Goal: Task Accomplishment & Management: Use online tool/utility

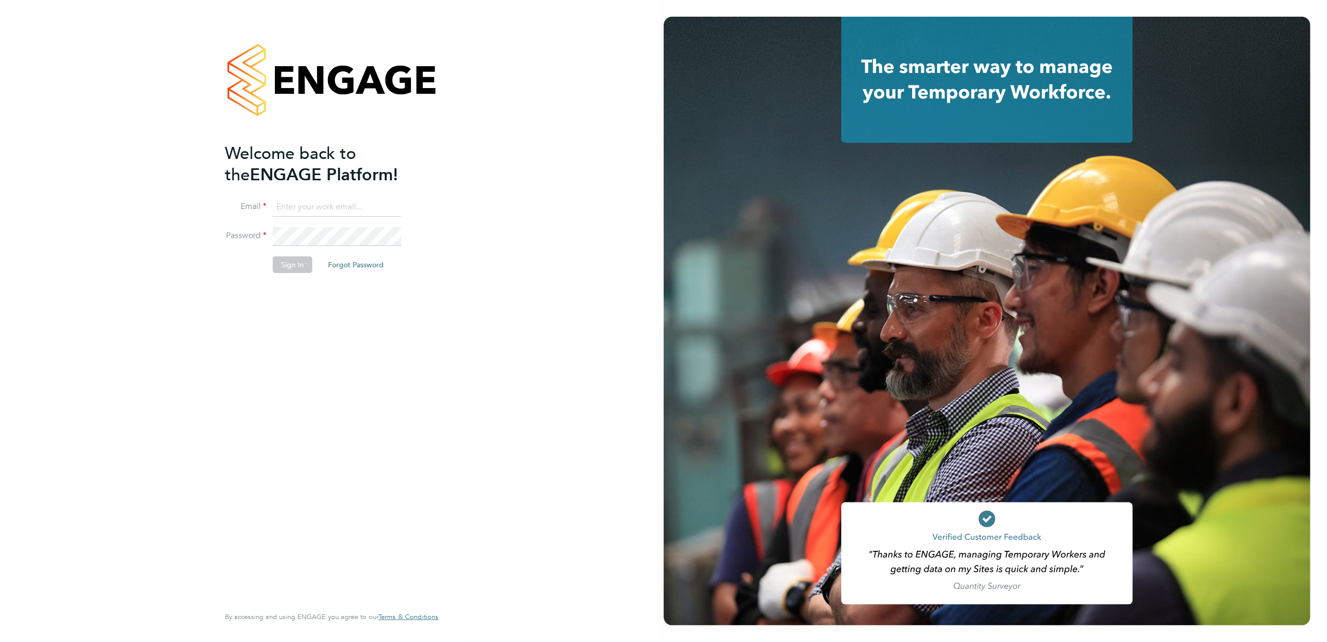
type input "[PERSON_NAME][EMAIL_ADDRESS][PERSON_NAME][DOMAIN_NAME]"
click at [294, 266] on button "Sign In" at bounding box center [293, 264] width 40 height 17
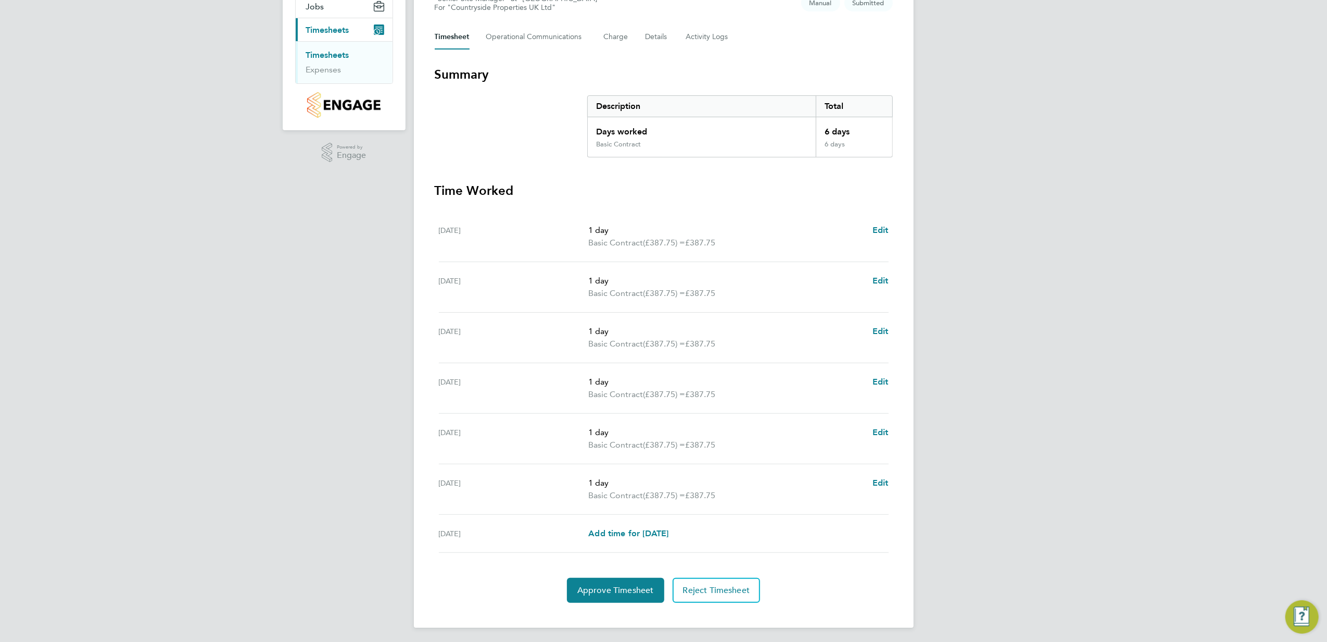
scroll to position [133, 0]
click at [596, 586] on span "Approve Timesheet" at bounding box center [615, 587] width 77 height 10
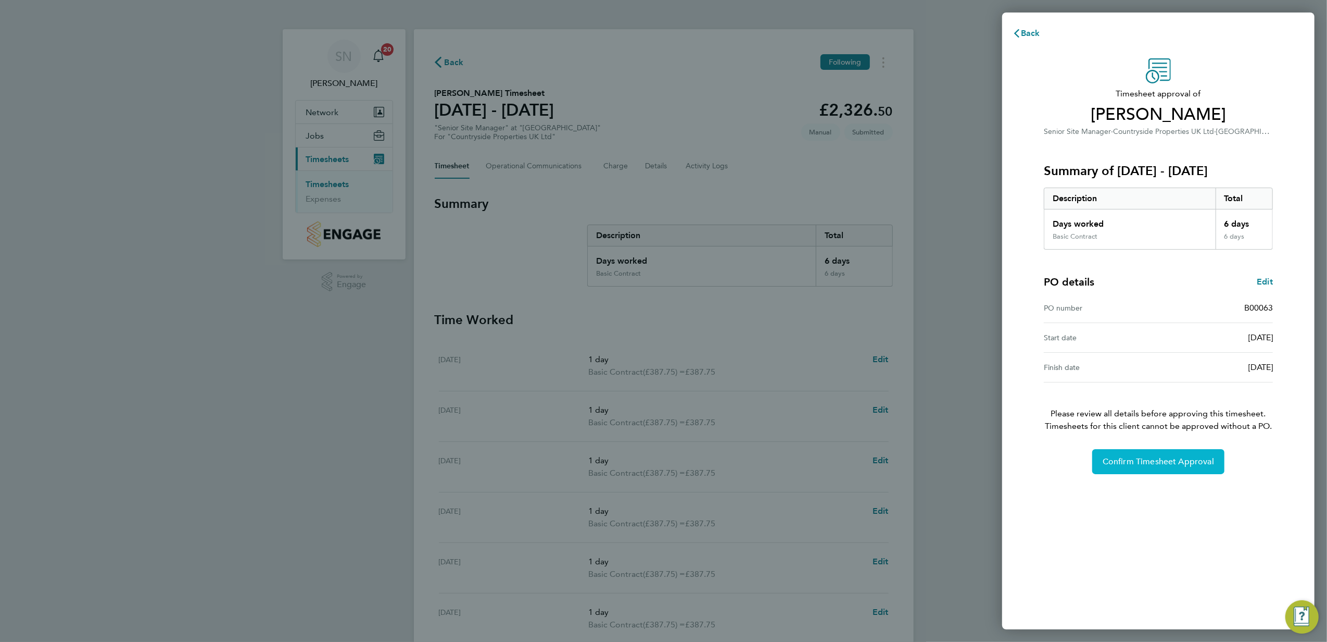
click at [1165, 451] on button "Confirm Timesheet Approval" at bounding box center [1158, 461] width 132 height 25
